Goal: Navigation & Orientation: Find specific page/section

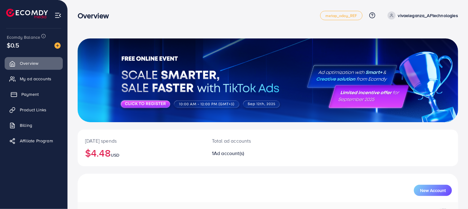
click at [24, 94] on span "Payment" at bounding box center [29, 94] width 17 height 6
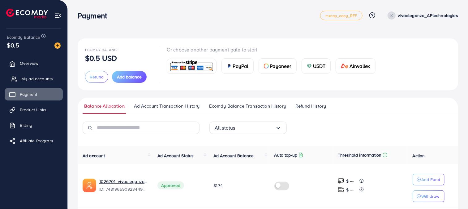
click at [33, 79] on span "My ad accounts" at bounding box center [37, 79] width 32 height 6
